Goal: Information Seeking & Learning: Learn about a topic

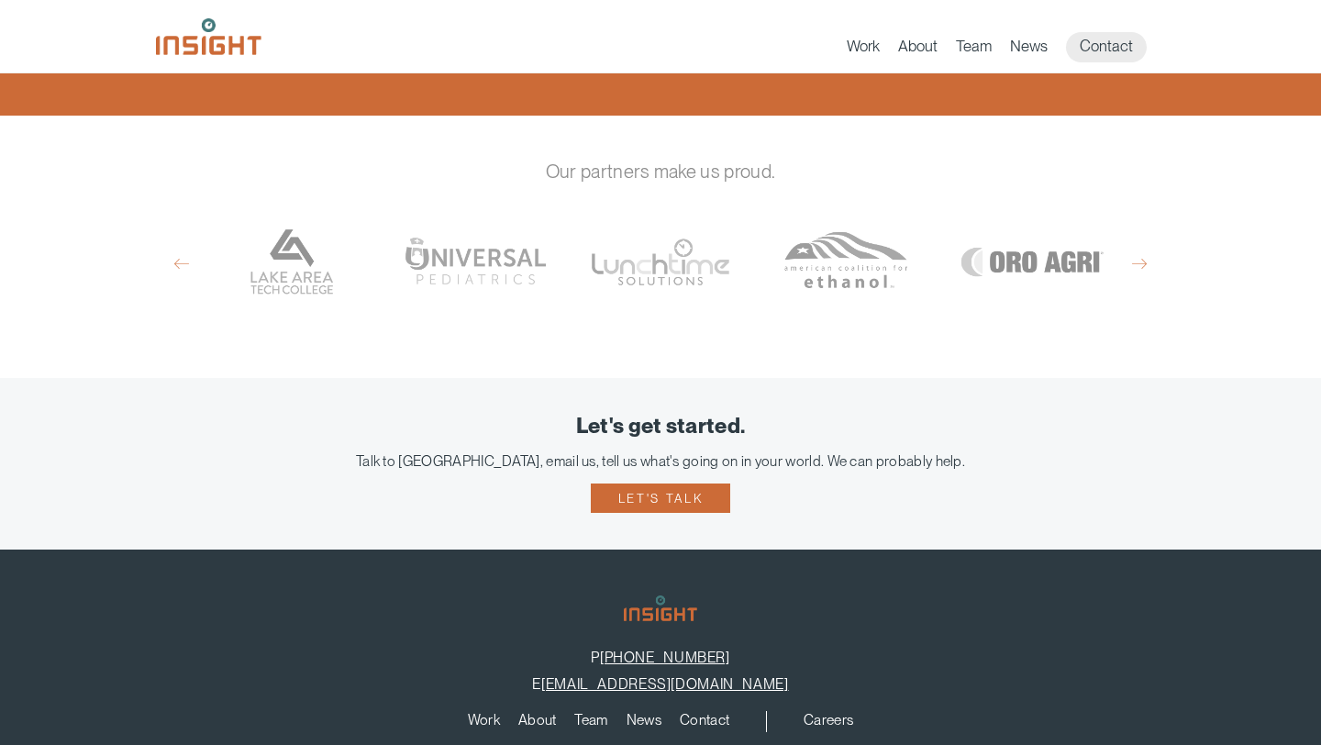
scroll to position [1212, 0]
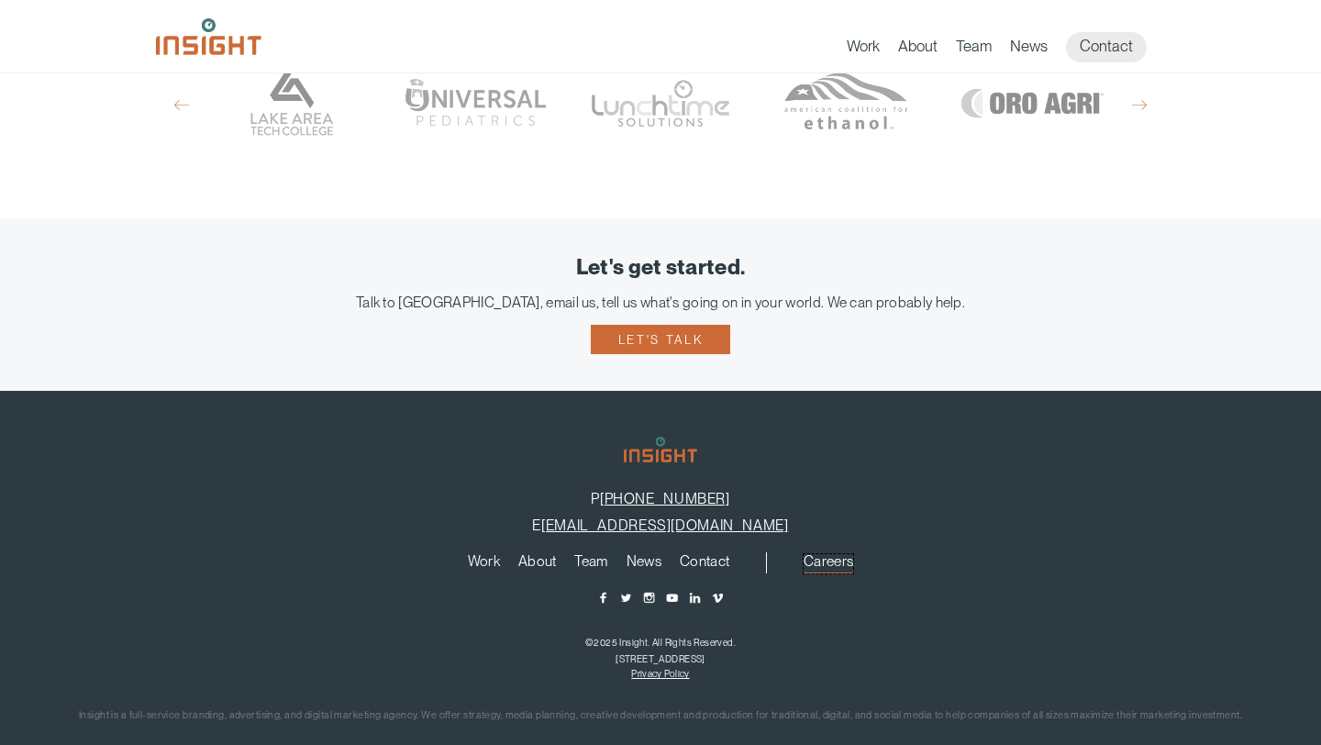
click at [835, 554] on link "Careers" at bounding box center [829, 564] width 50 height 20
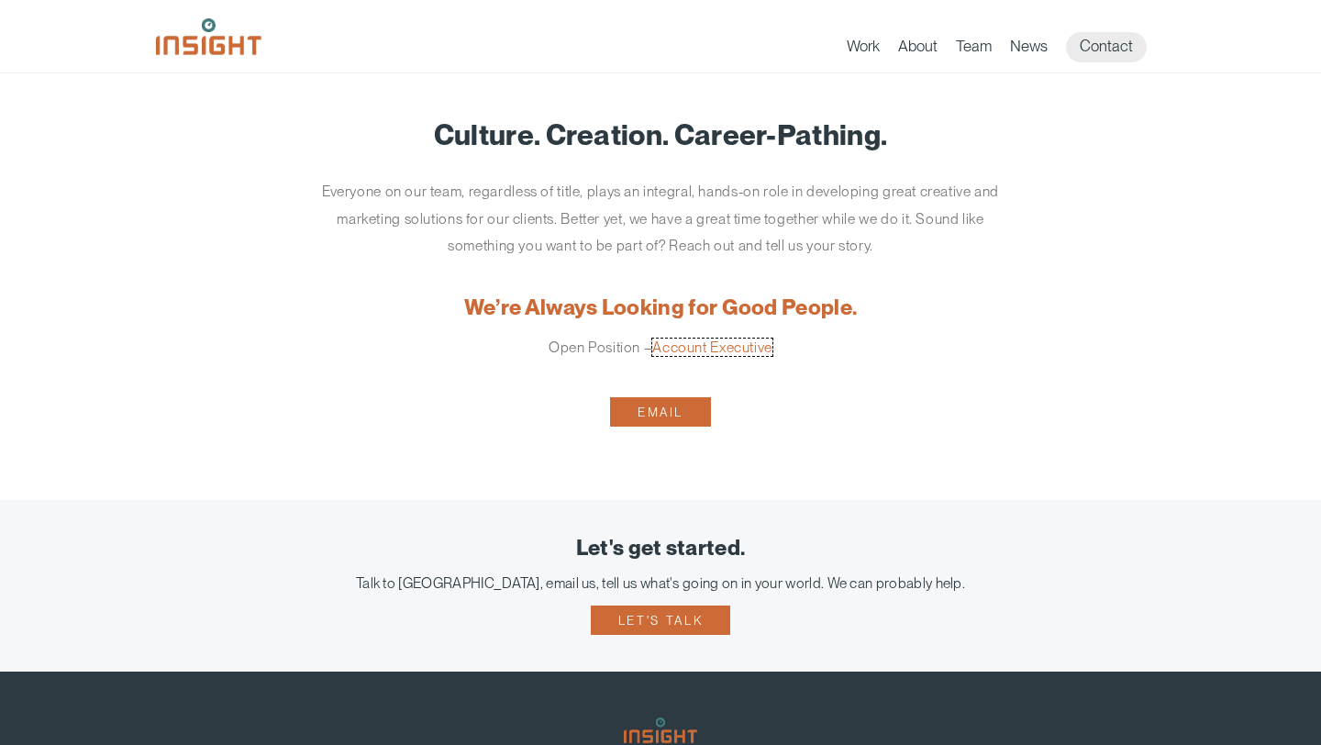
click at [720, 350] on link "Account Executive" at bounding box center [712, 347] width 120 height 17
